Goal: Task Accomplishment & Management: Complete application form

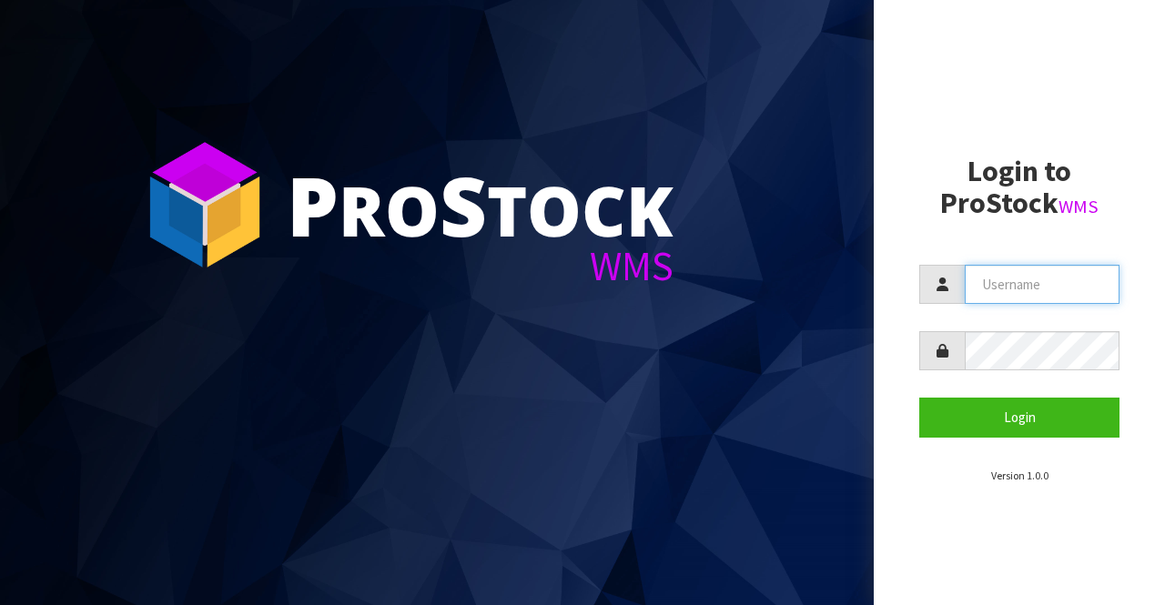
click at [983, 287] on input "text" at bounding box center [1042, 284] width 155 height 39
type input "BIGGAME"
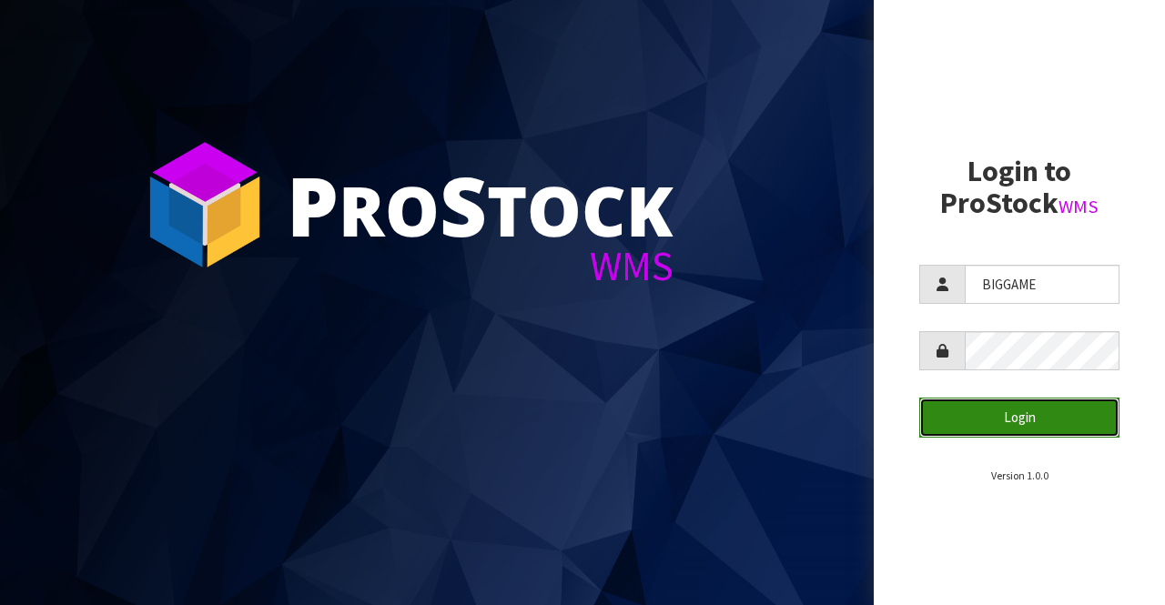
click at [983, 400] on button "Login" at bounding box center [1019, 417] width 200 height 39
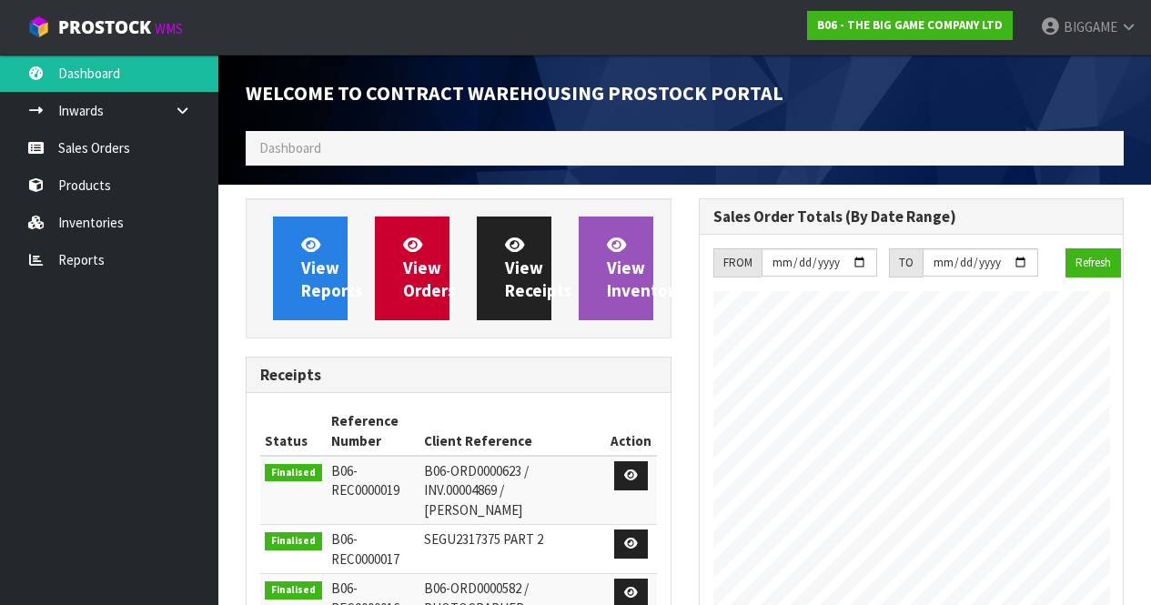
scroll to position [1166, 452]
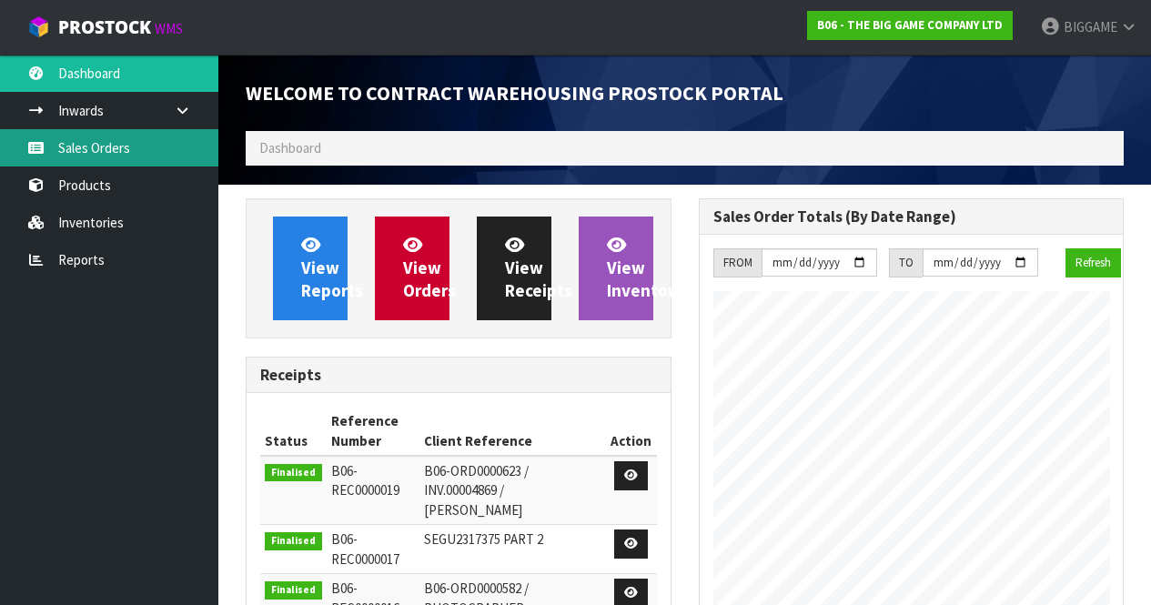
click at [115, 149] on link "Sales Orders" at bounding box center [109, 147] width 218 height 37
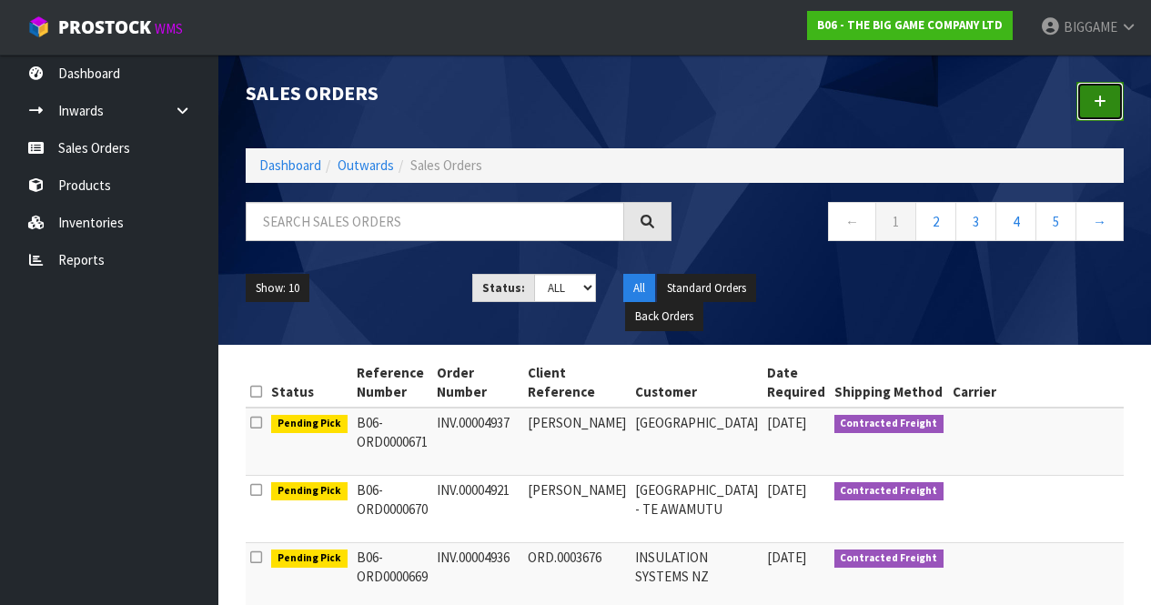
click at [1102, 100] on icon at bounding box center [1100, 102] width 13 height 14
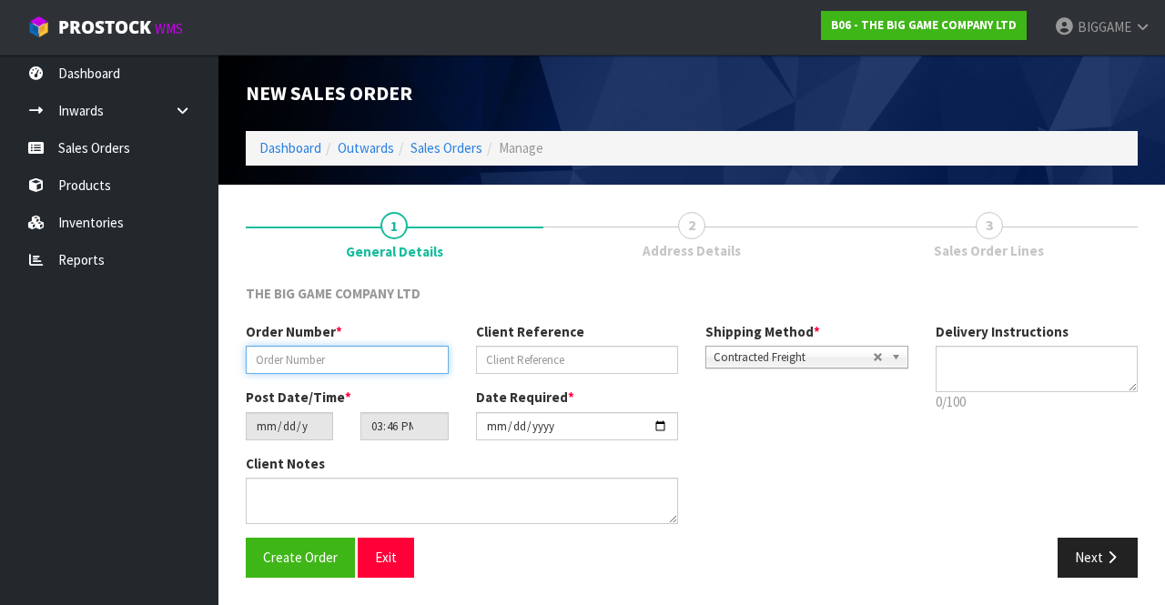
click at [354, 363] on input "text" at bounding box center [347, 360] width 203 height 28
type input "INV.00004940"
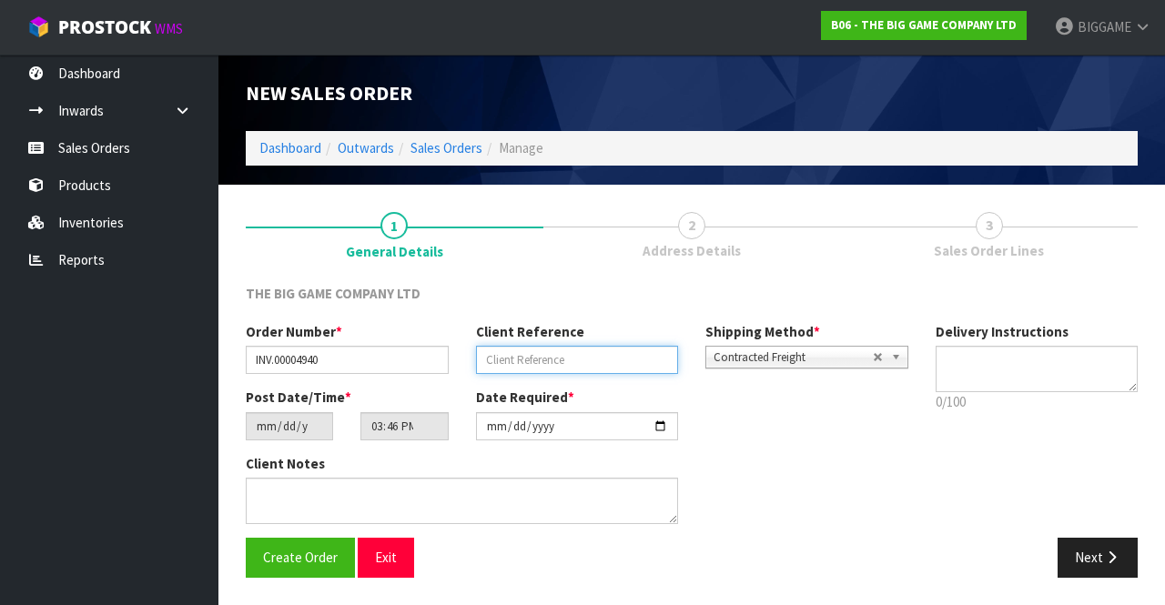
click at [485, 358] on input "text" at bounding box center [577, 360] width 203 height 28
type input "ORD.0003679"
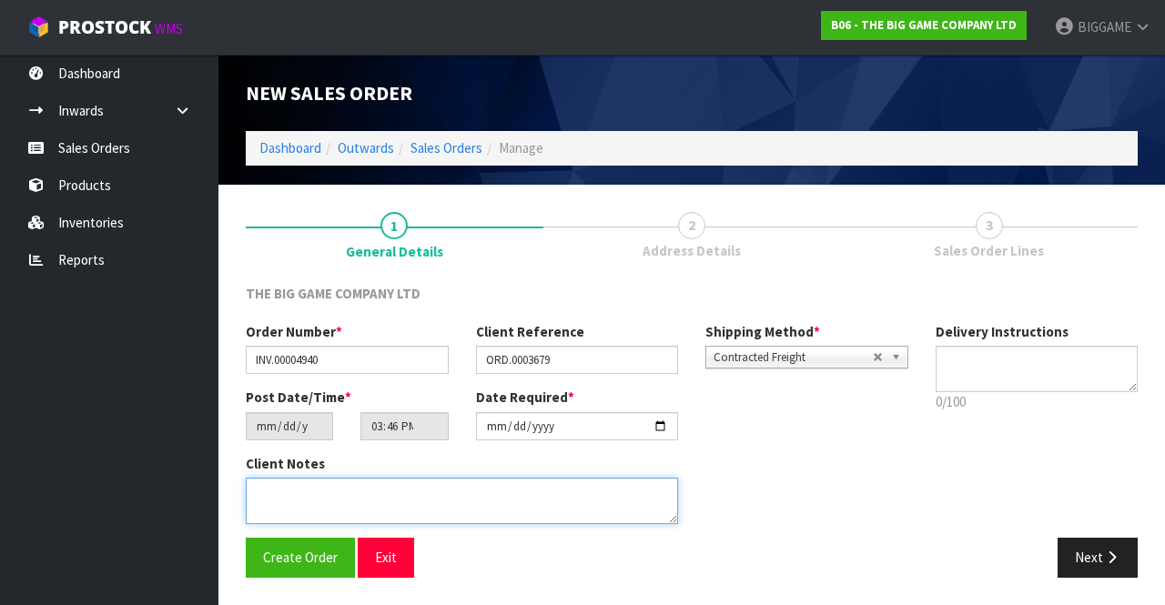
click at [346, 494] on textarea at bounding box center [462, 501] width 432 height 46
type textarea "DELIVERY CAN BE LEFT ON THE FRONT PORCH"
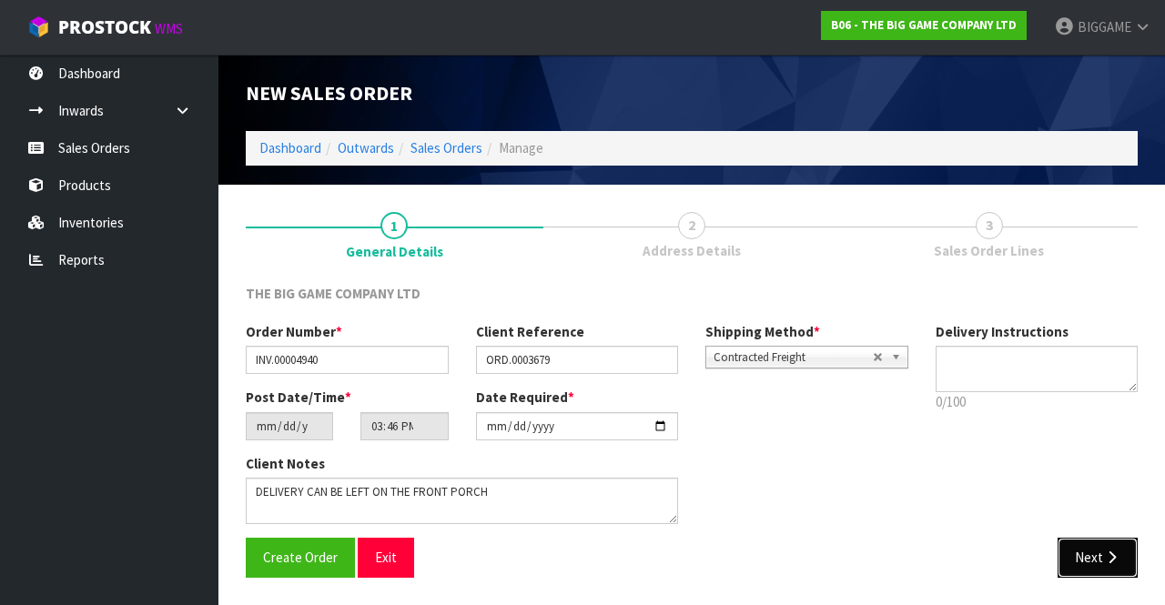
click at [1081, 553] on button "Next" at bounding box center [1097, 557] width 80 height 39
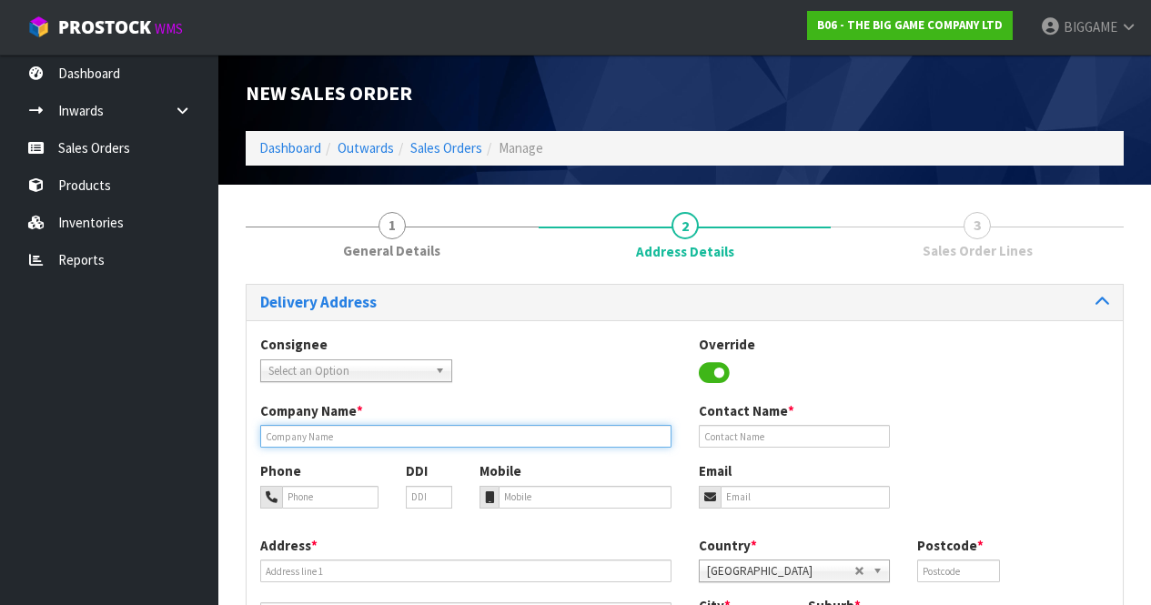
click at [339, 436] on input "text" at bounding box center [465, 436] width 411 height 23
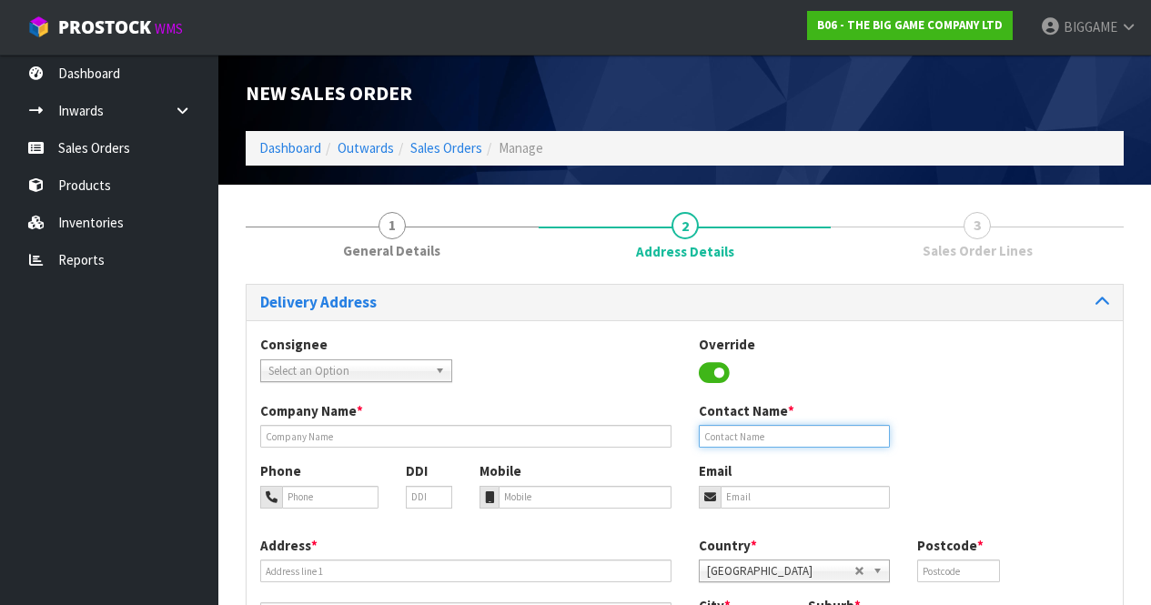
click at [715, 443] on input "text" at bounding box center [795, 436] width 192 height 23
type input "[PERSON_NAME]"
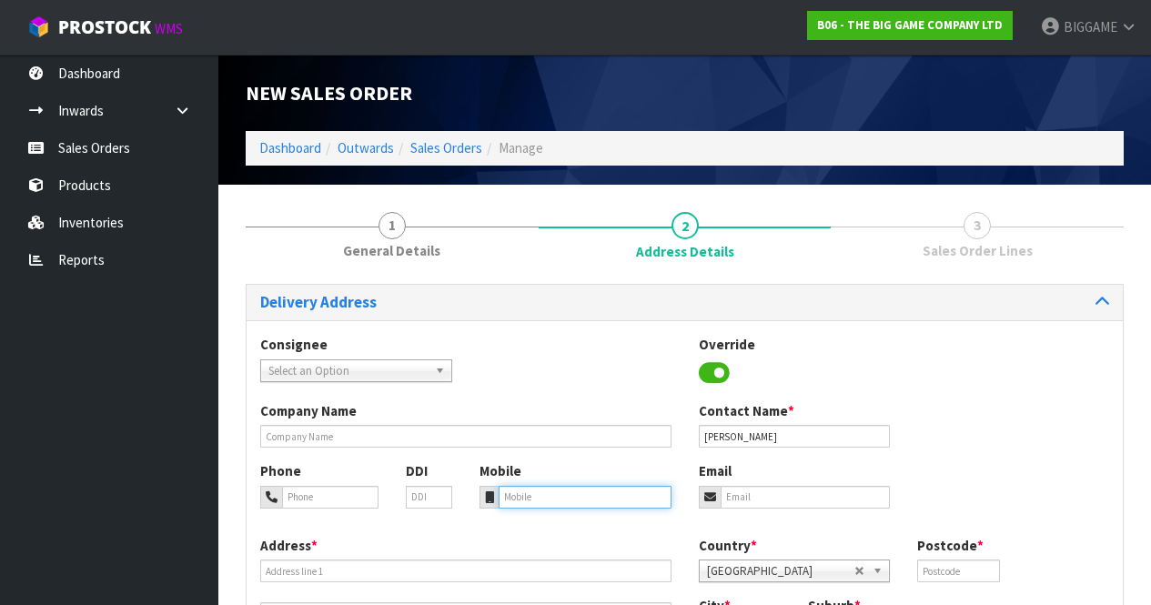
click at [517, 501] on input "tel" at bounding box center [585, 497] width 173 height 23
type input "0273120260"
click at [741, 499] on input "email" at bounding box center [806, 497] width 170 height 23
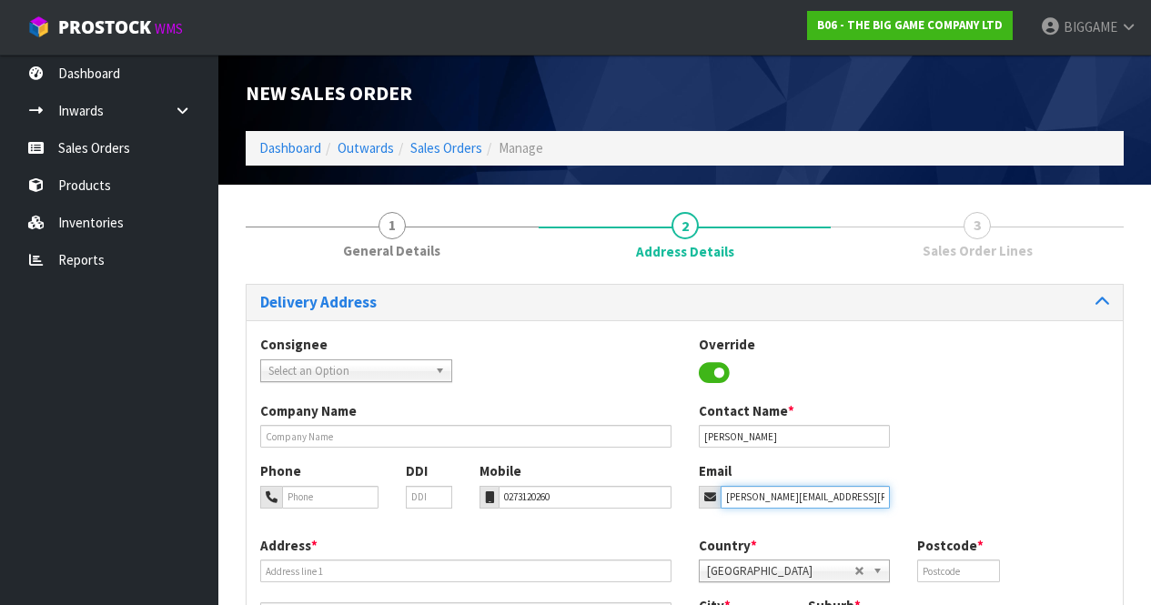
type input "[PERSON_NAME][EMAIL_ADDRESS][PERSON_NAME][DOMAIN_NAME]"
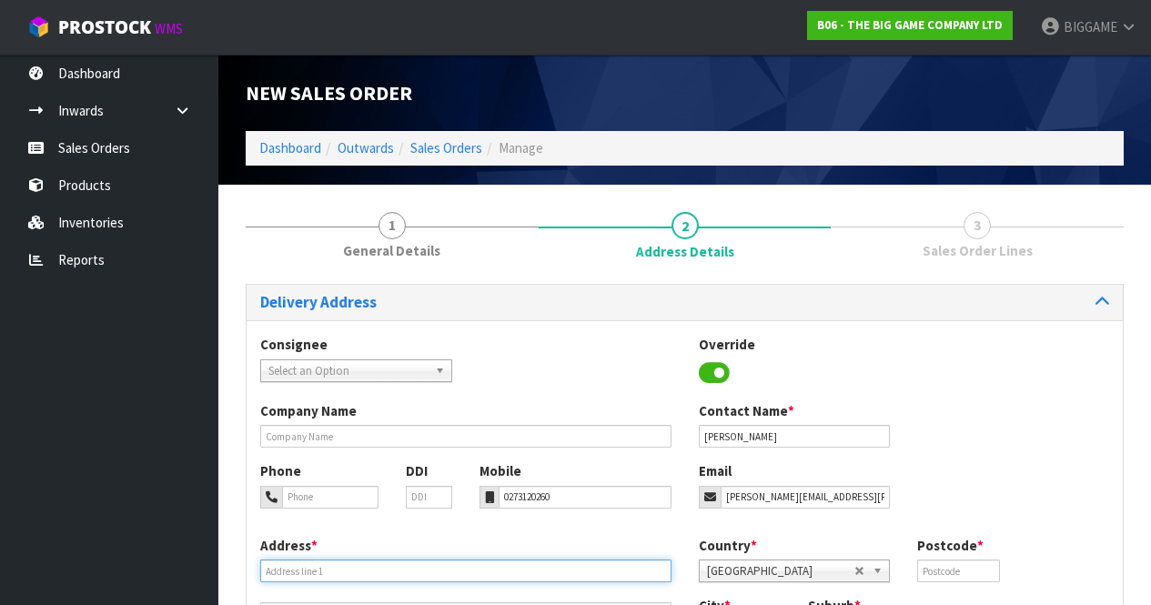
click at [392, 567] on input "text" at bounding box center [465, 571] width 411 height 23
click at [392, 567] on input "[STREET_ADDRESS][PERSON_NAME]" at bounding box center [465, 571] width 411 height 23
type input "[STREET_ADDRESS][PERSON_NAME]"
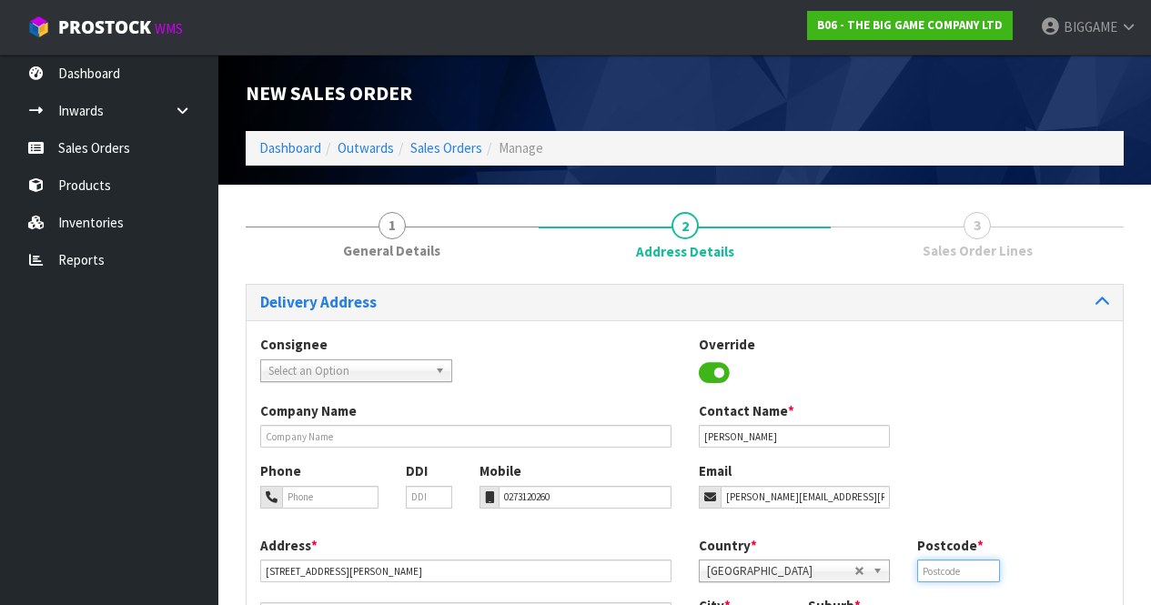
click at [963, 569] on input "text" at bounding box center [958, 571] width 82 height 23
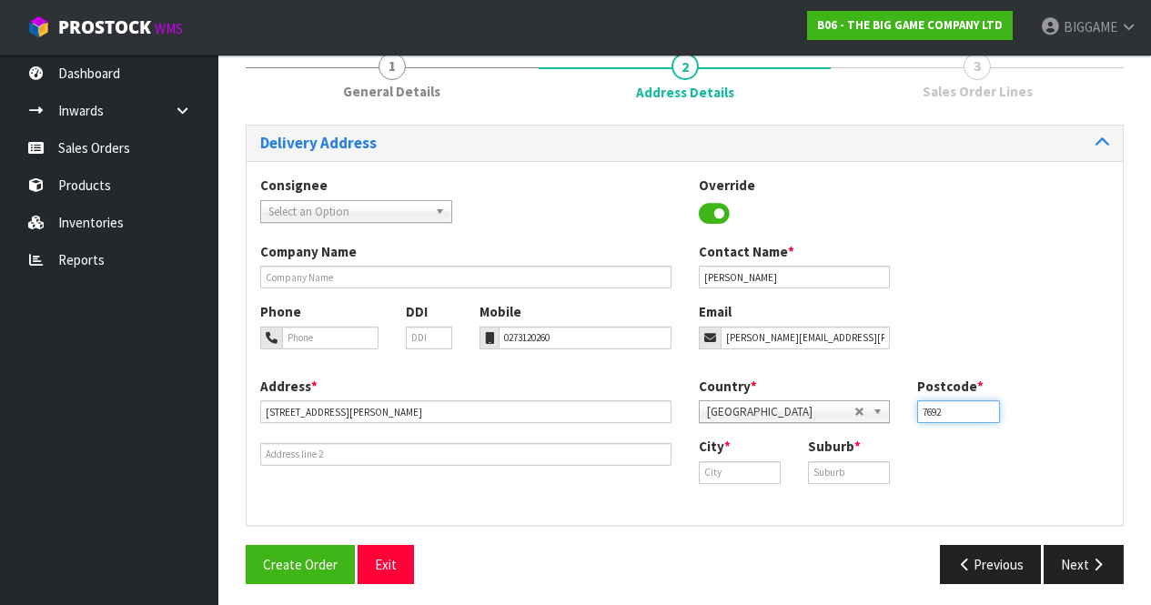
scroll to position [166, 0]
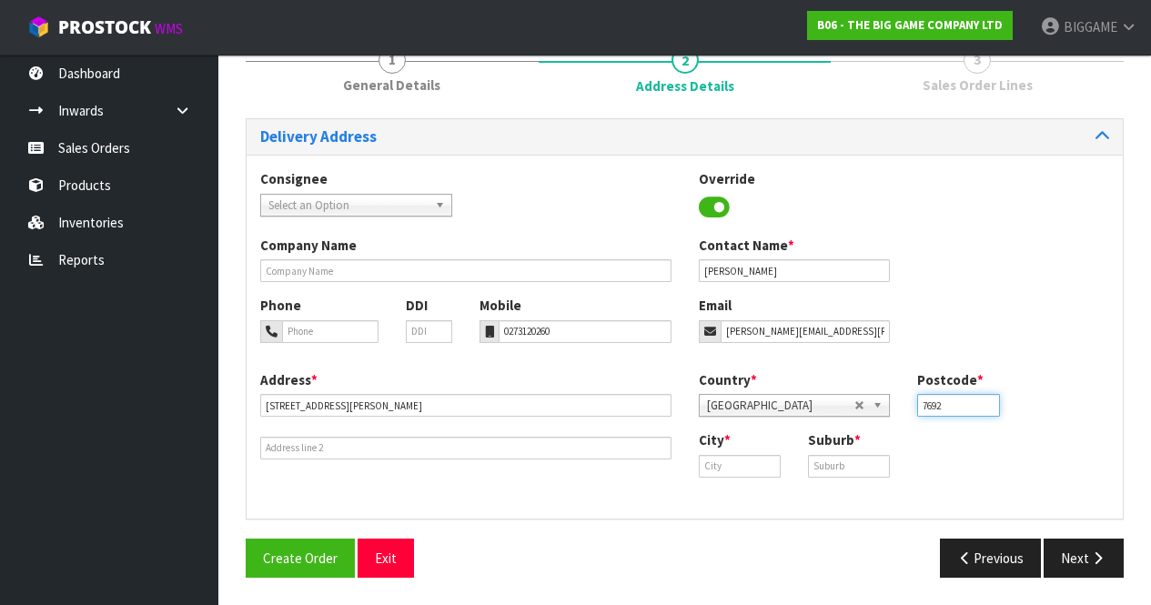
type input "7692"
click at [730, 465] on input "text" at bounding box center [740, 466] width 82 height 23
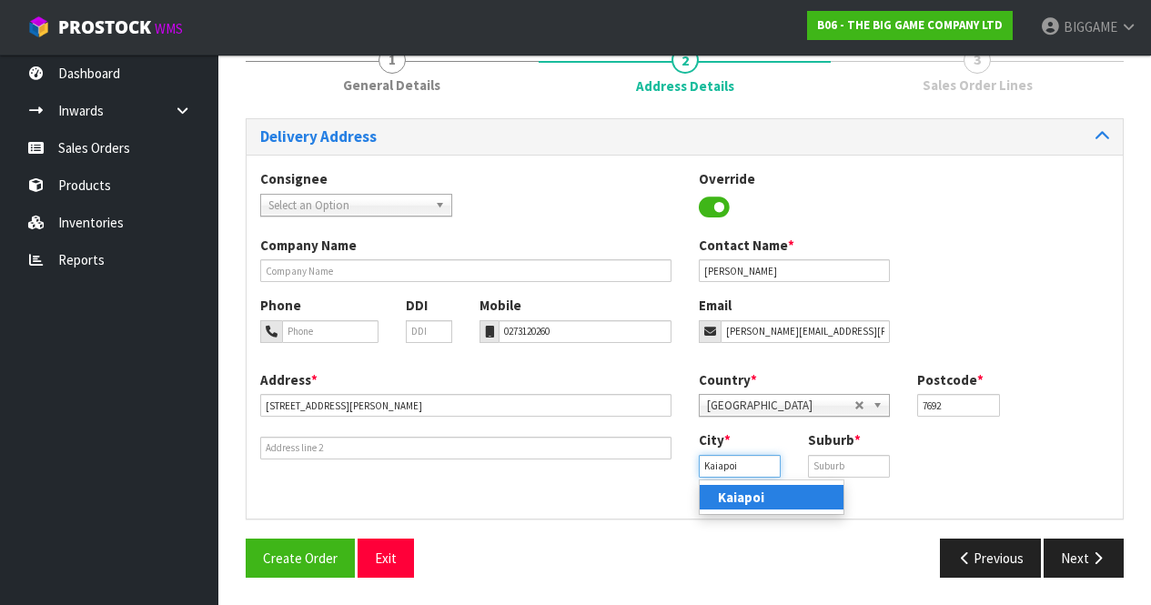
type input "Kaiapoi"
click at [822, 466] on input "text" at bounding box center [849, 466] width 82 height 23
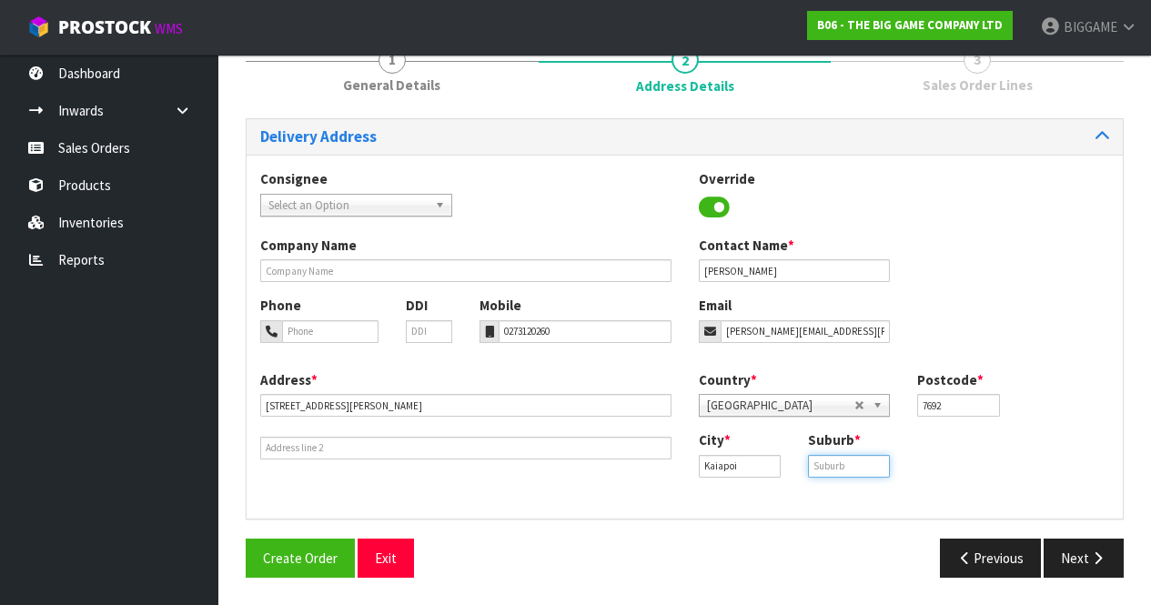
click at [822, 466] on input "text" at bounding box center [849, 466] width 82 height 23
type input "OHOKA"
click at [1071, 551] on button "Next" at bounding box center [1084, 558] width 80 height 39
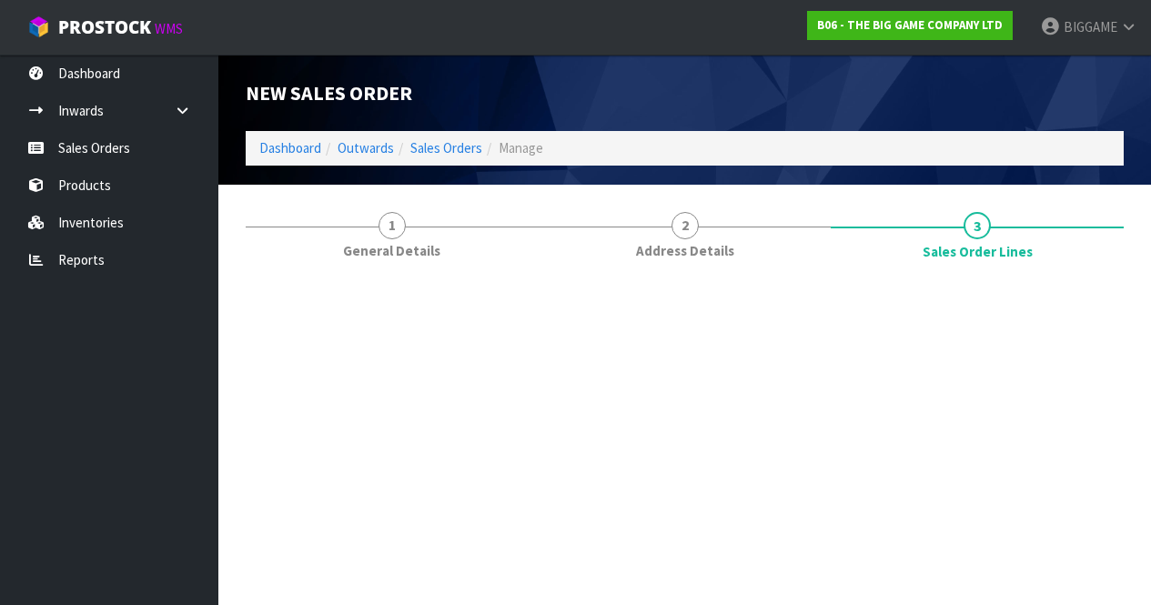
scroll to position [0, 0]
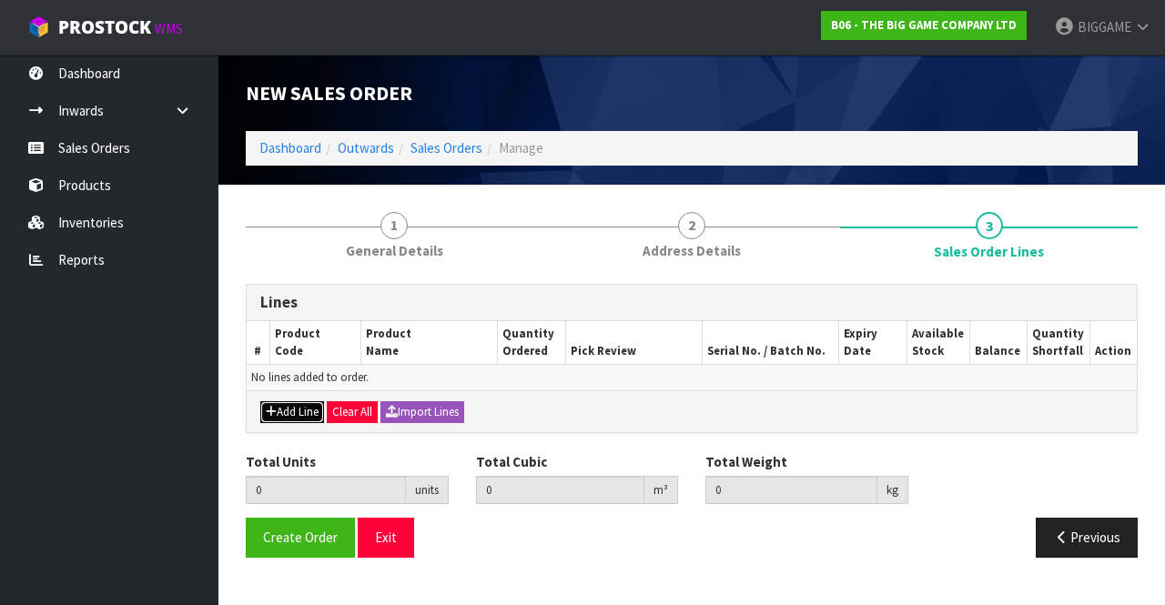
click at [308, 406] on button "Add Line" at bounding box center [292, 412] width 64 height 22
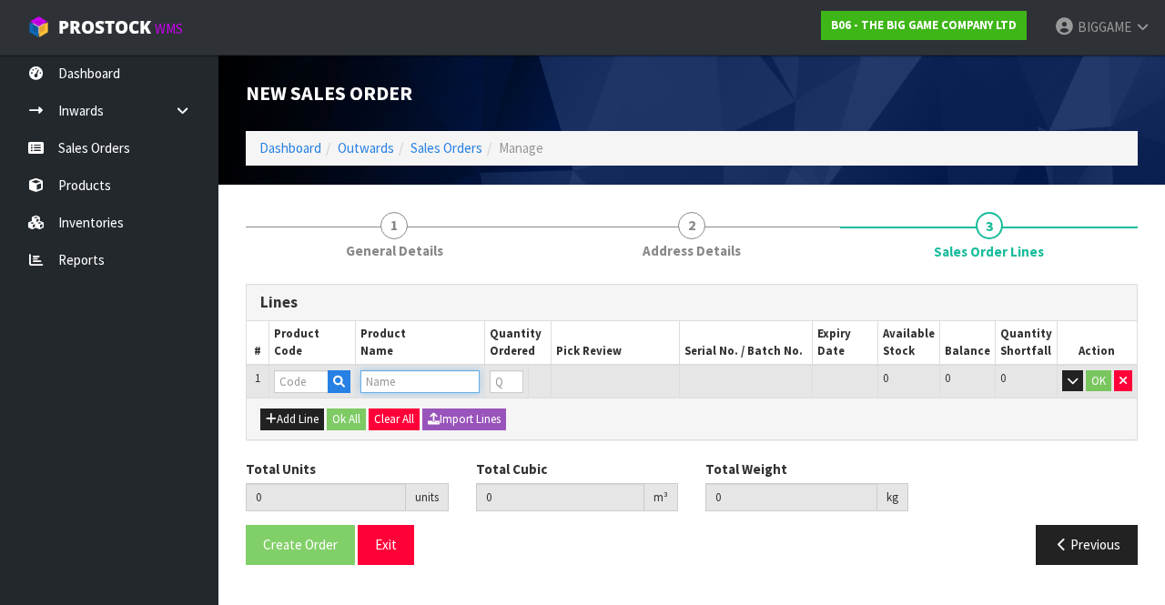
click at [380, 379] on input "text" at bounding box center [419, 381] width 119 height 23
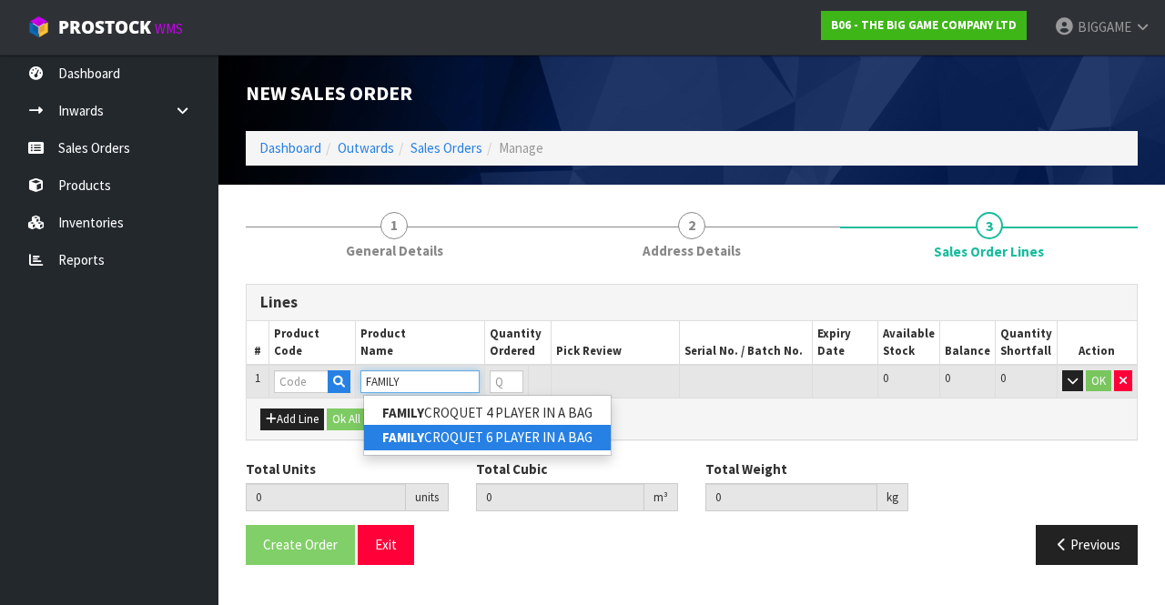
type input "FAMILY"
click at [436, 434] on link "FAMILY CROQUET 6 PLAYER IN A BAG" at bounding box center [487, 437] width 247 height 25
type input "FAMILY CROQUET 6 PLAYER IN A BAG"
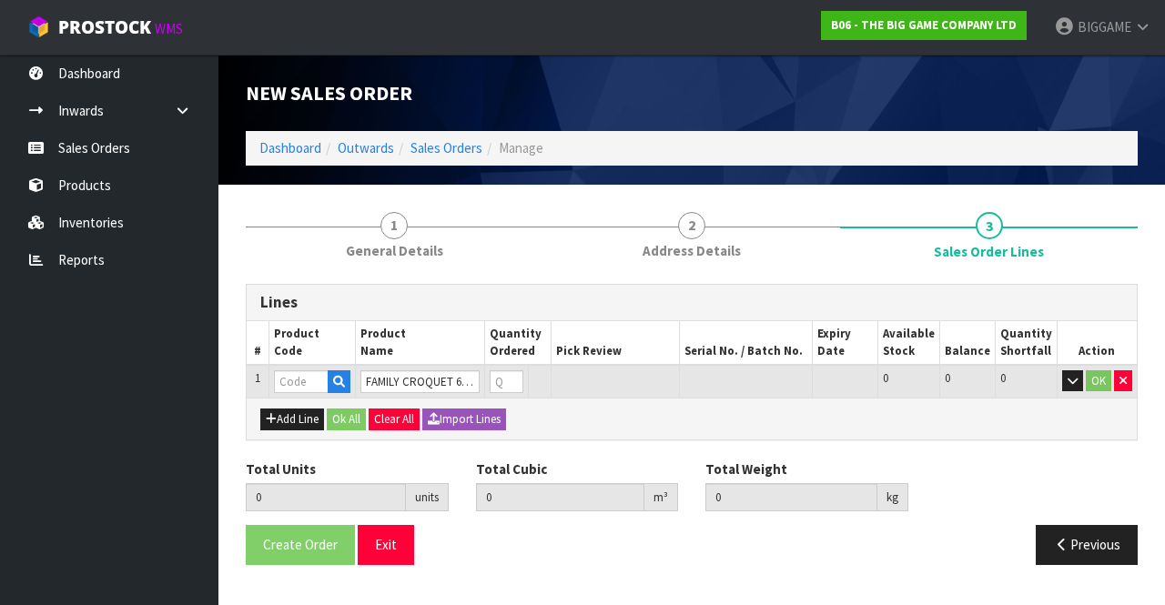
type input "0.000000"
type input "0.000"
type input "BS10101"
type input "0"
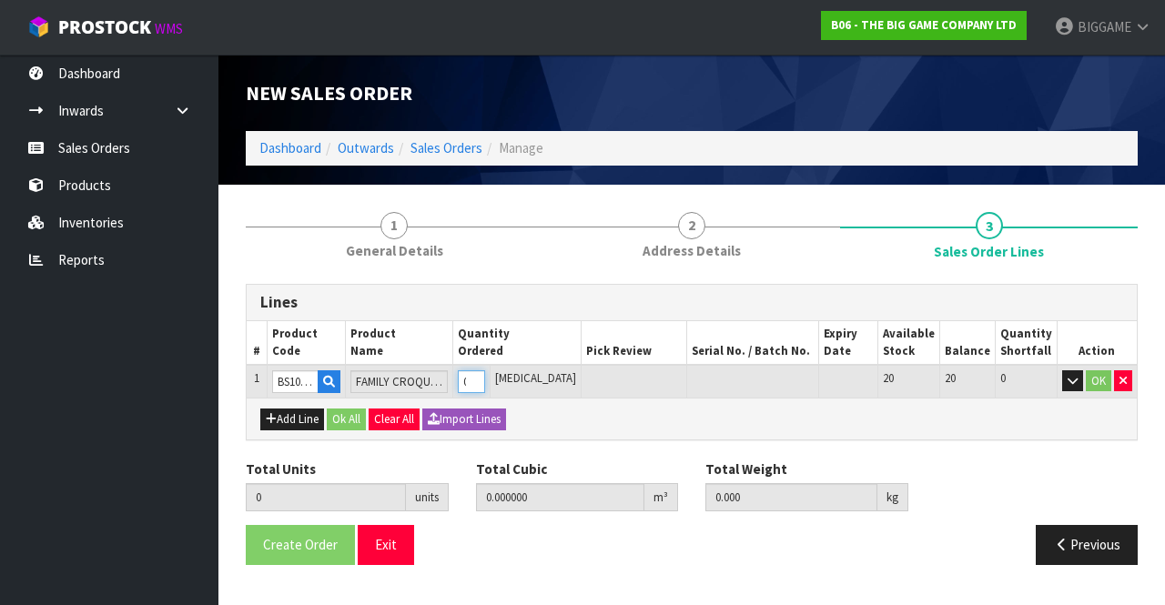
type input "1"
type input "0.0736"
type input "13"
type input "1"
click at [484, 375] on input "1" at bounding box center [471, 381] width 26 height 23
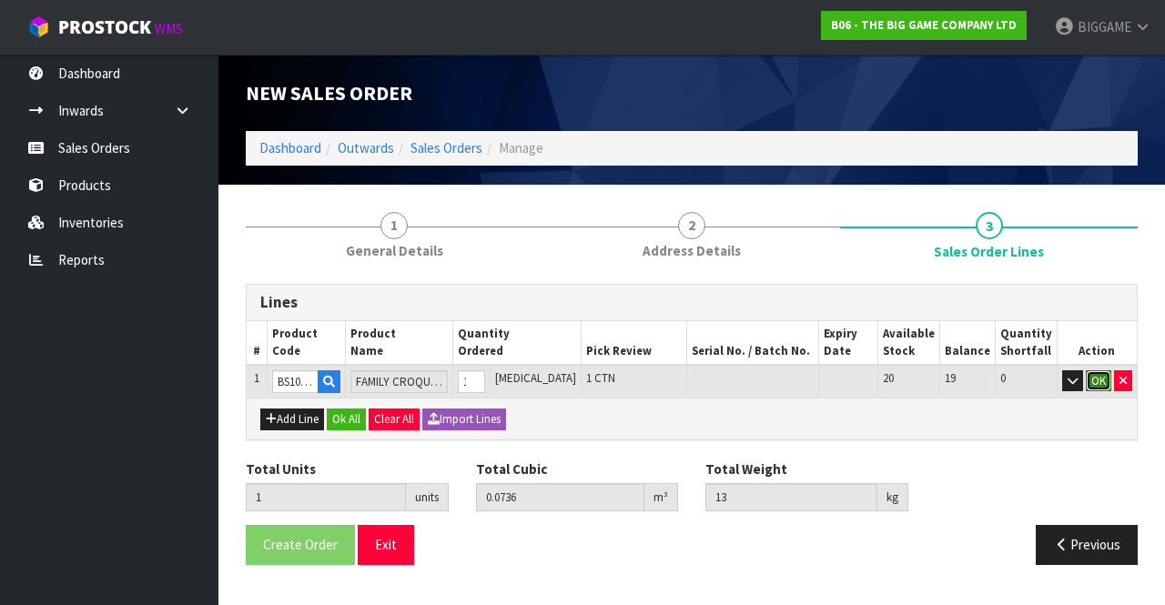
click at [1094, 374] on button "OK" at bounding box center [1098, 381] width 25 height 22
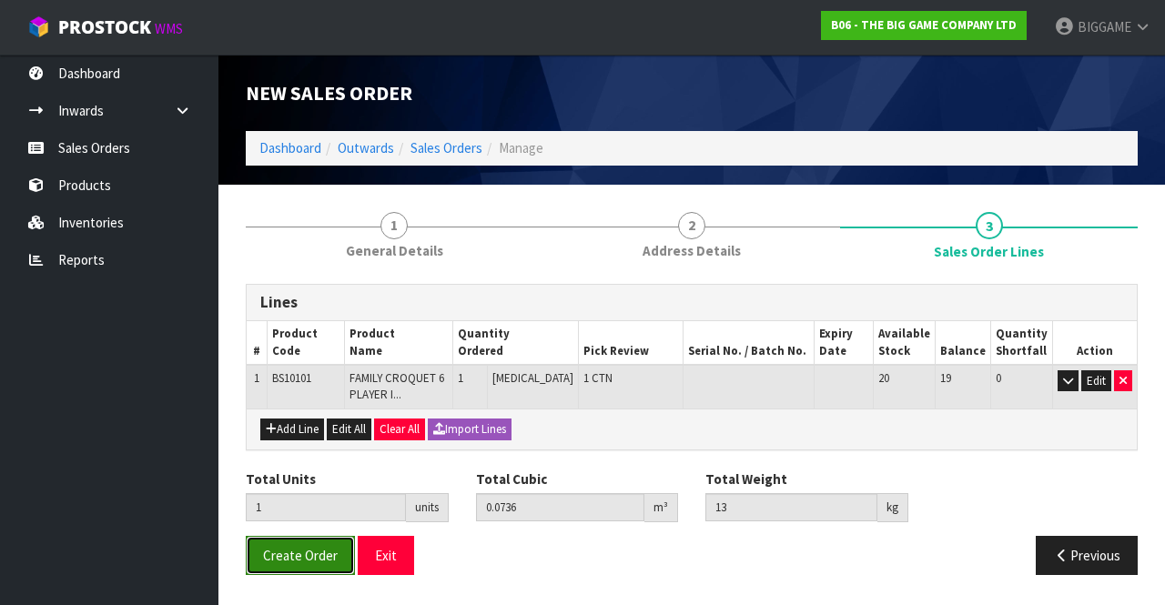
click at [319, 546] on button "Create Order" at bounding box center [300, 555] width 109 height 39
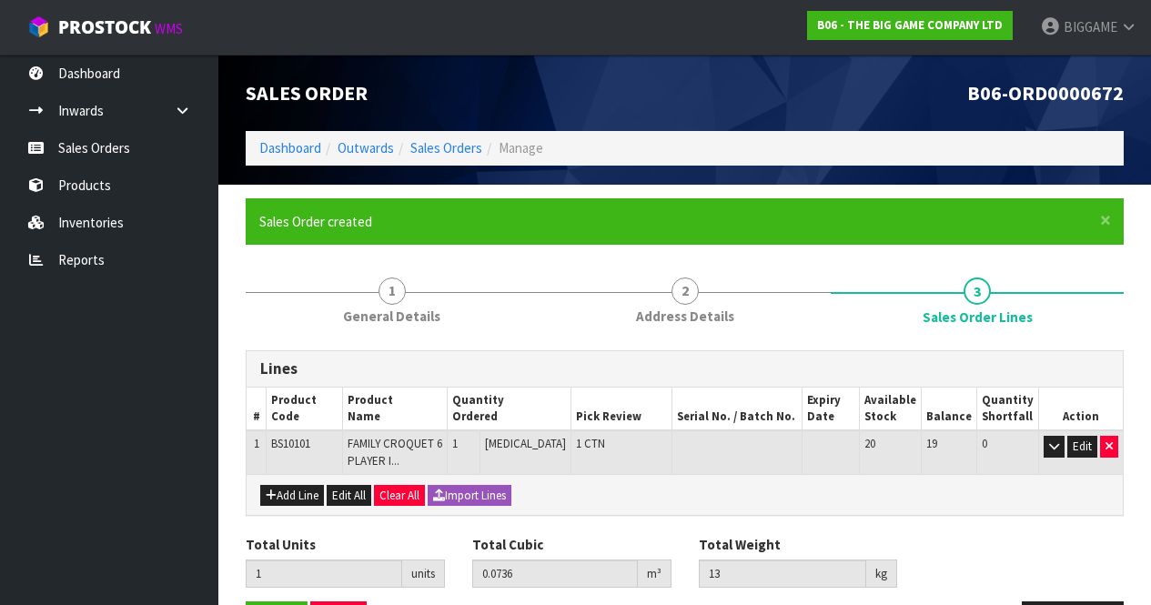
scroll to position [63, 0]
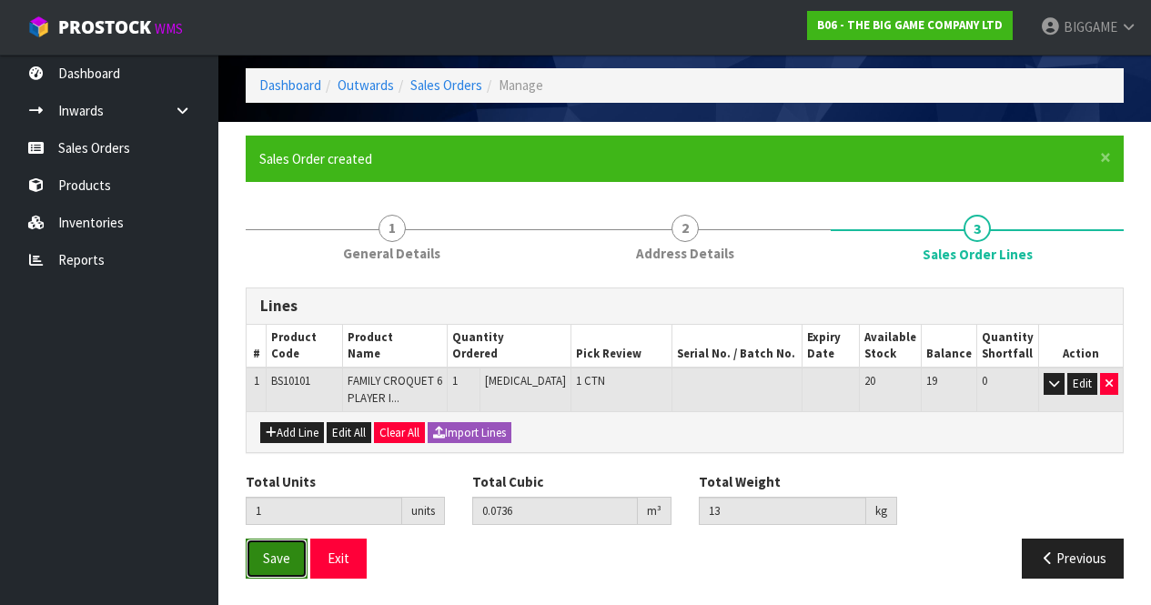
click at [282, 554] on span "Save" at bounding box center [276, 558] width 27 height 17
click at [274, 553] on span "Save" at bounding box center [276, 558] width 27 height 17
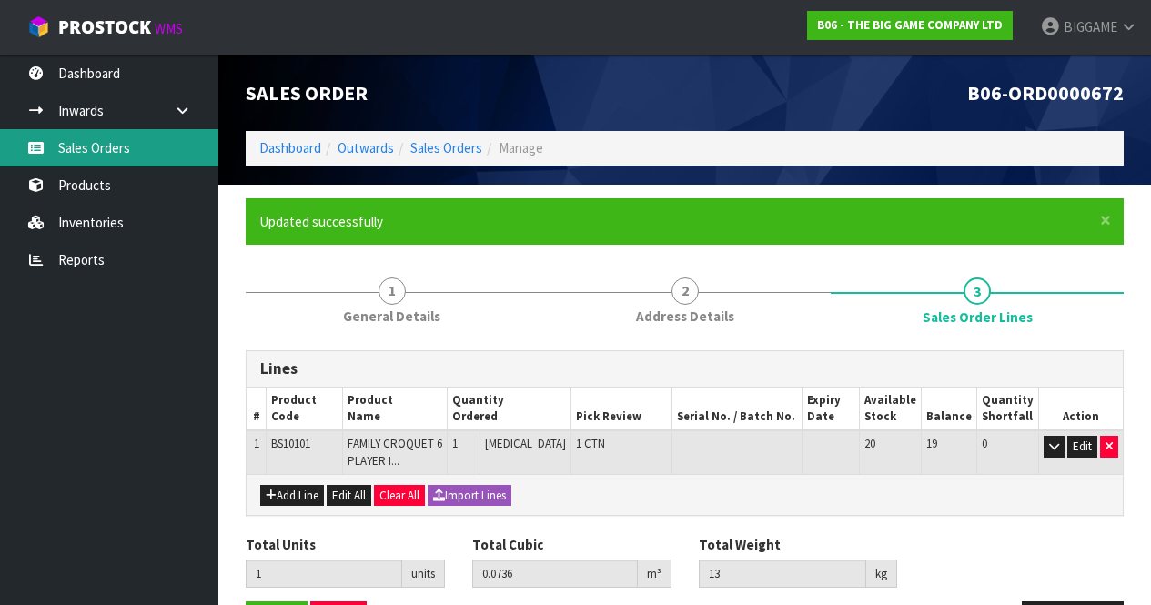
click at [92, 147] on link "Sales Orders" at bounding box center [109, 147] width 218 height 37
